Goal: Task Accomplishment & Management: Manage account settings

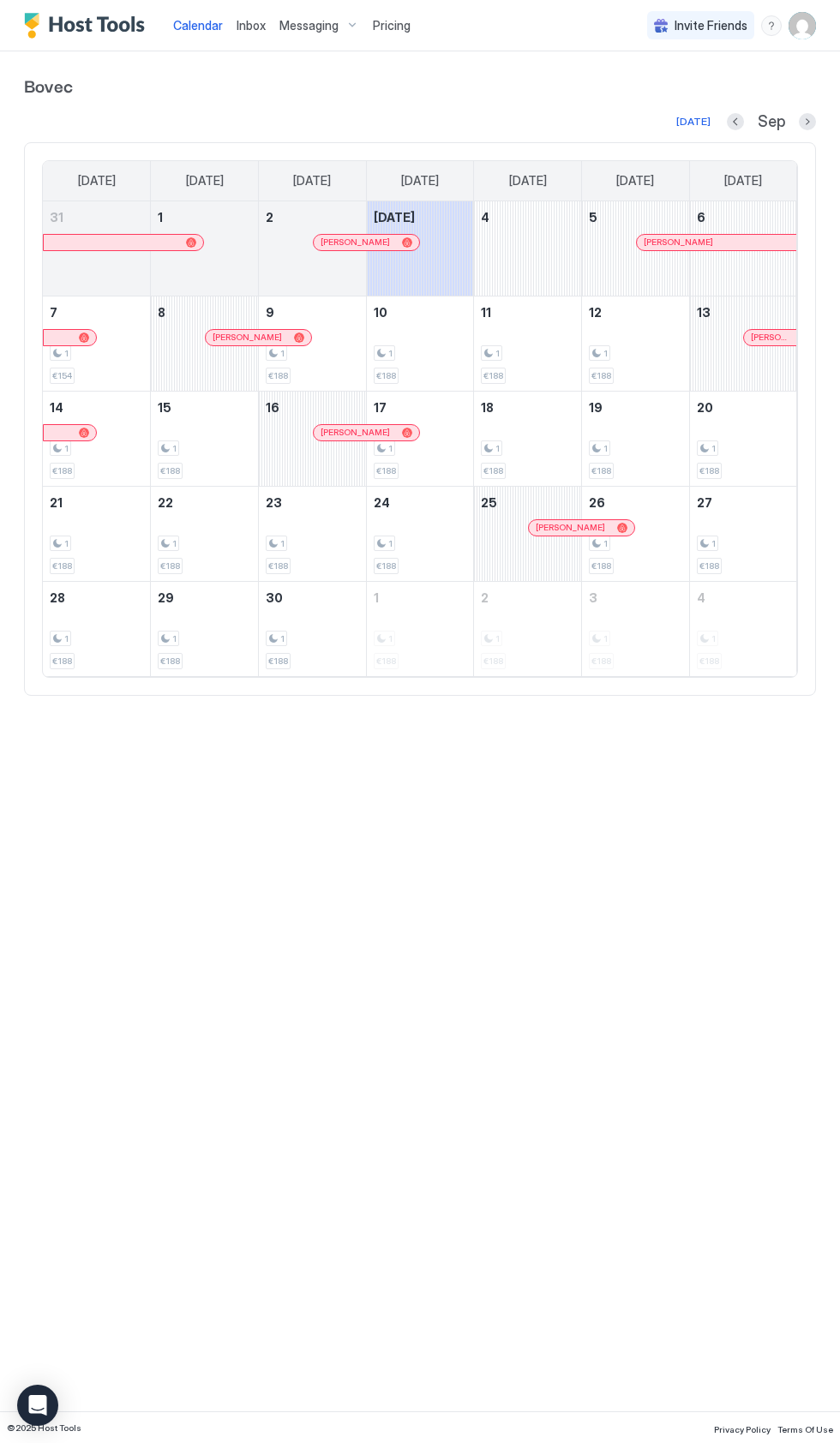
click at [524, 269] on div "September 4, 2025" at bounding box center [527, 247] width 107 height 94
click at [618, 265] on div "September 5, 2025" at bounding box center [635, 247] width 107 height 94
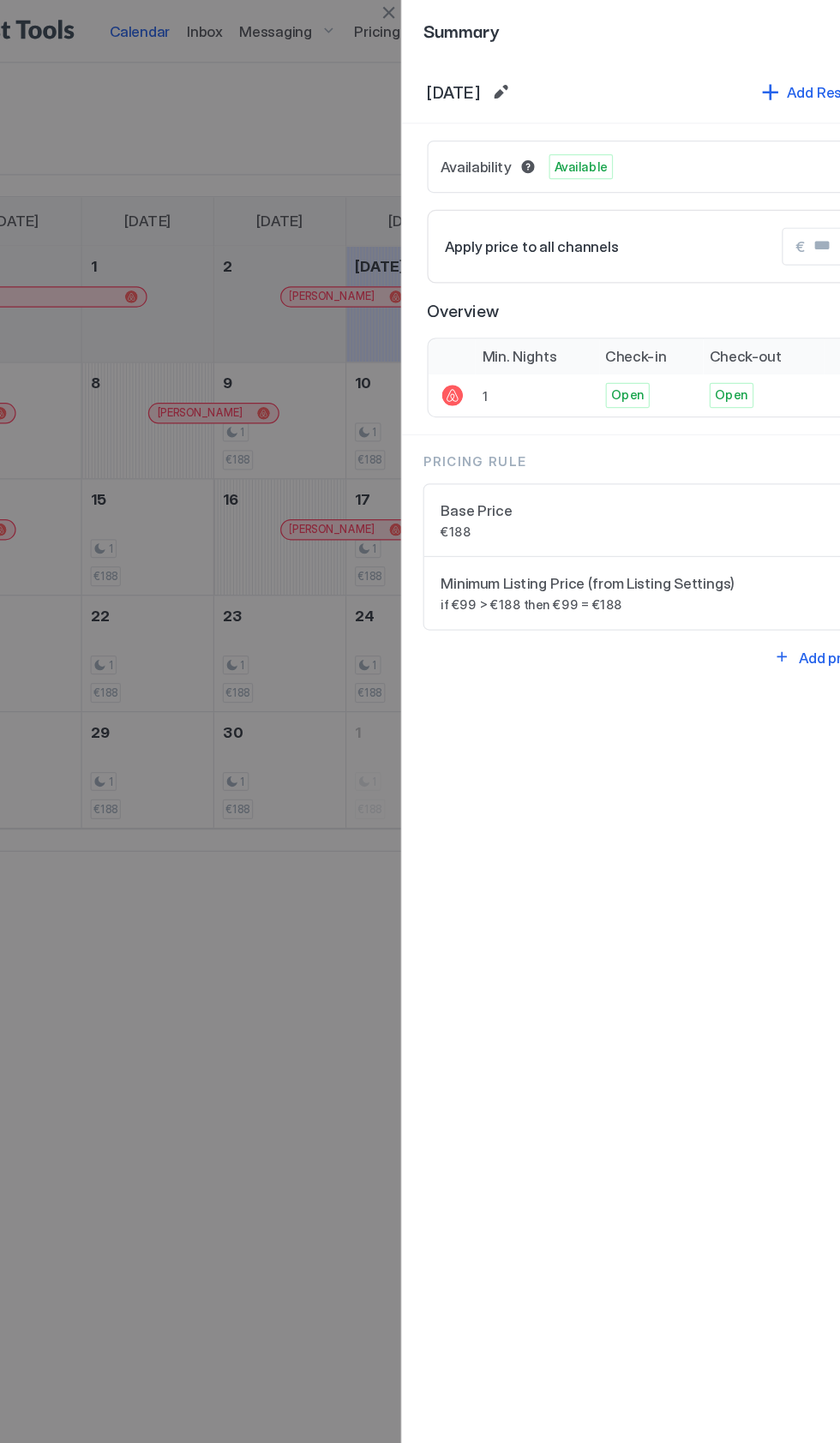
click at [258, 137] on div at bounding box center [420, 722] width 840 height 1443
click at [265, 93] on div at bounding box center [420, 722] width 840 height 1443
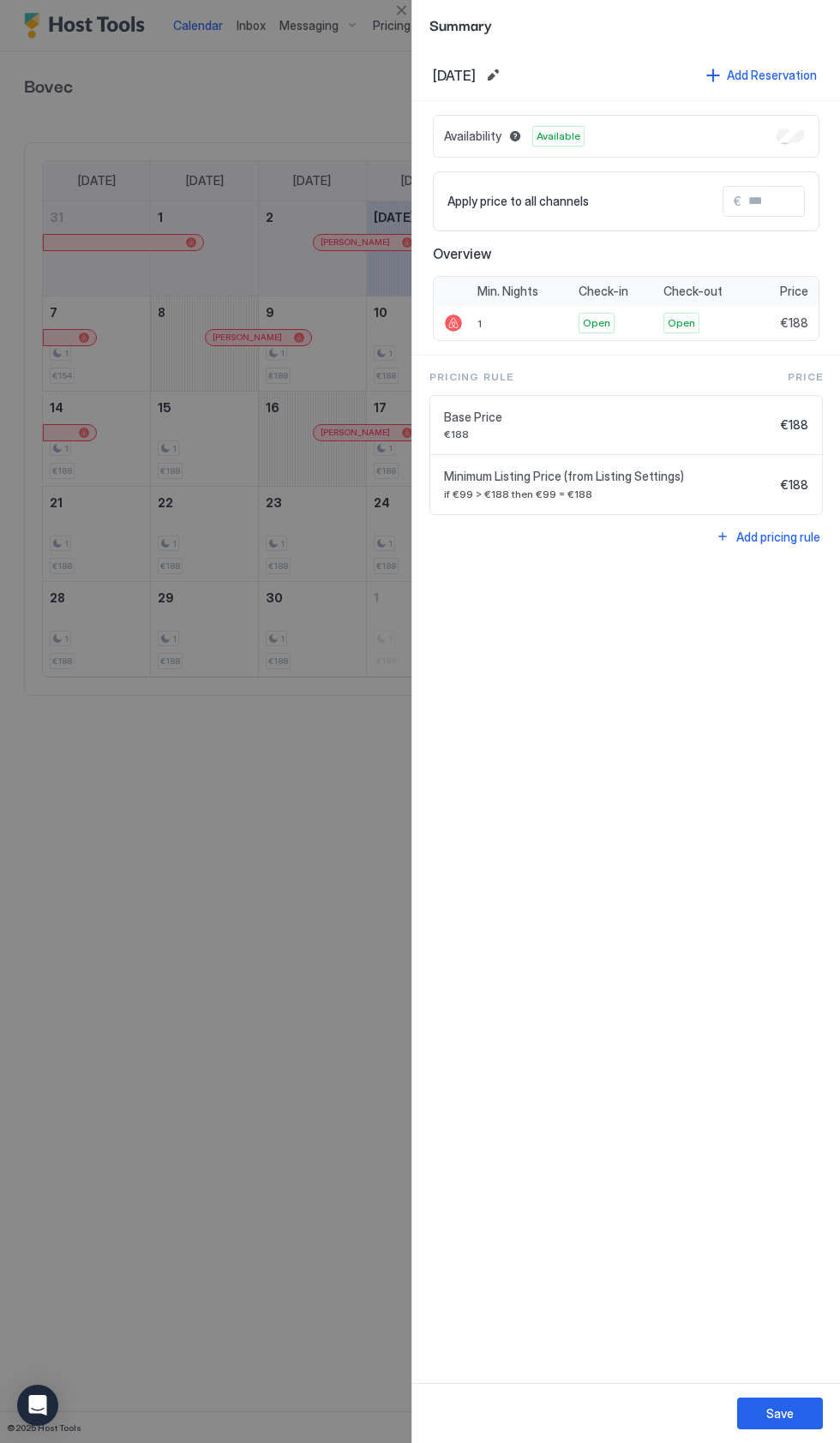
click at [227, 691] on div at bounding box center [420, 722] width 840 height 1443
click at [124, 892] on div at bounding box center [420, 722] width 840 height 1443
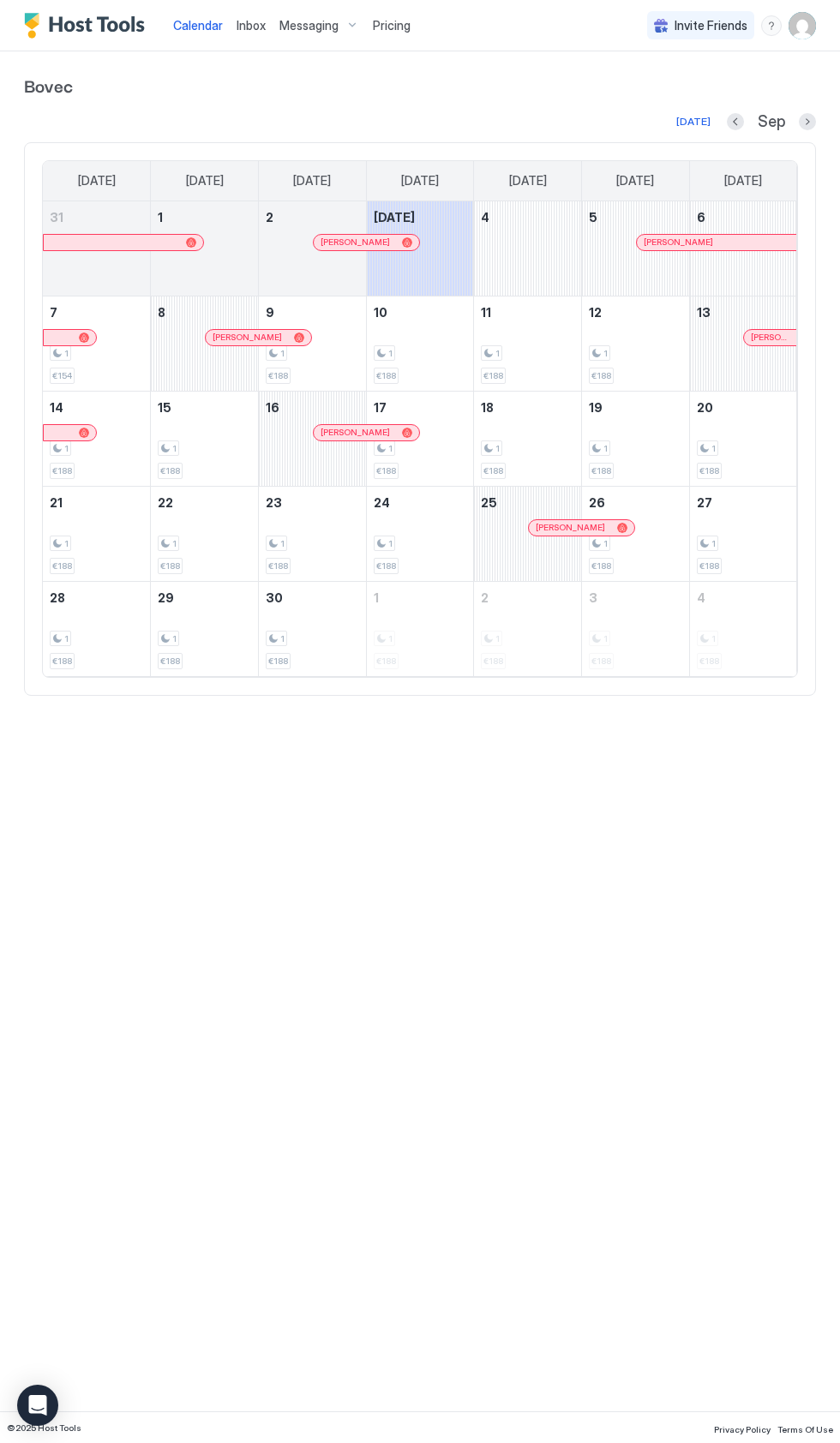
click at [536, 243] on div "September 4, 2025" at bounding box center [527, 247] width 107 height 94
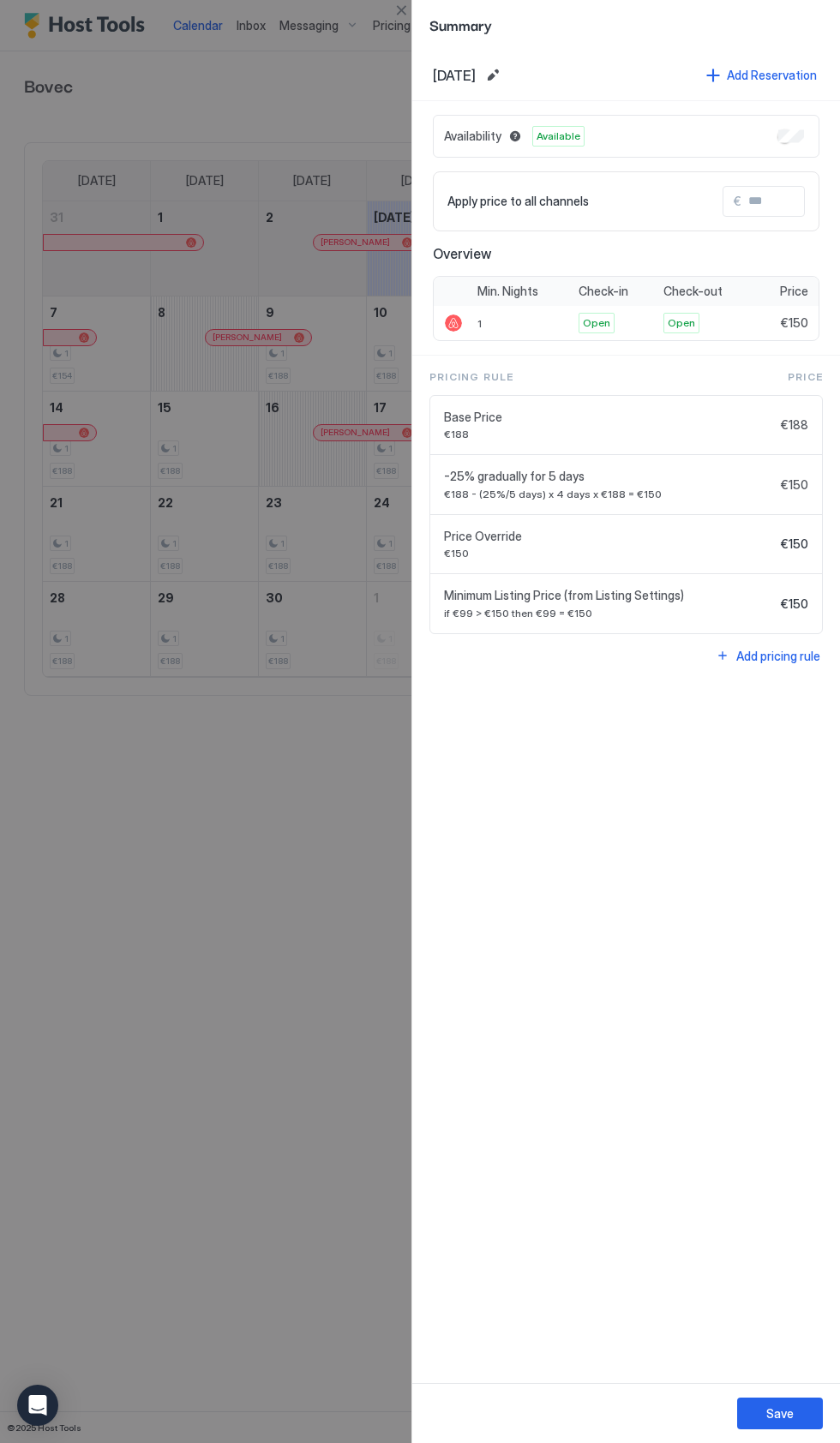
click at [769, 1417] on div "Save" at bounding box center [779, 1413] width 27 height 18
